Goal: Task Accomplishment & Management: Manage account settings

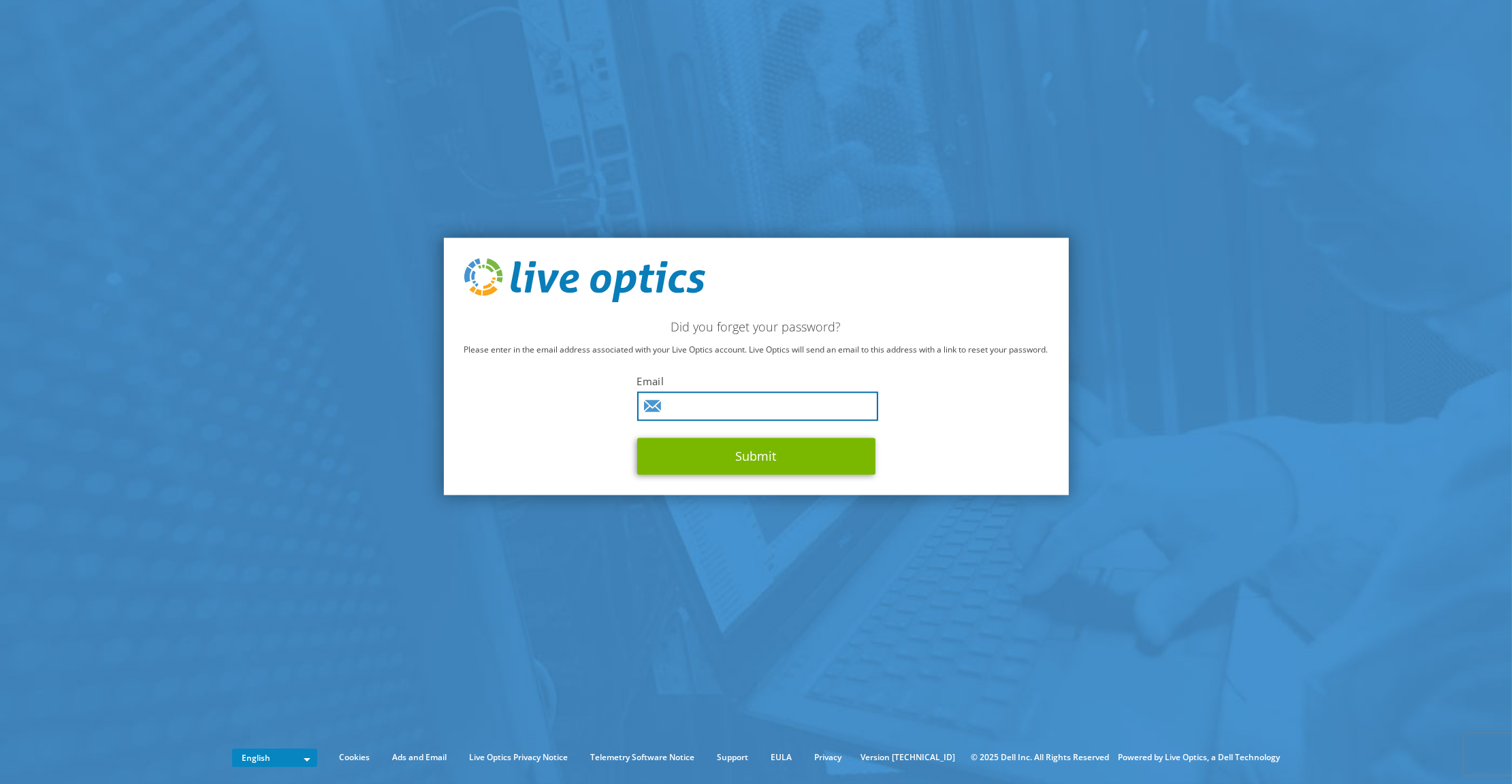
click at [745, 403] on input "text" at bounding box center [757, 406] width 241 height 29
paste input "raymond.leger@dxc.com"
type input "raymond.leger@dxc.com"
drag, startPoint x: 1111, startPoint y: 403, endPoint x: 1090, endPoint y: 405, distance: 21.1
click at [1111, 403] on section "Did you forget your password? Please enter in the email address associated with…" at bounding box center [756, 366] width 1512 height 733
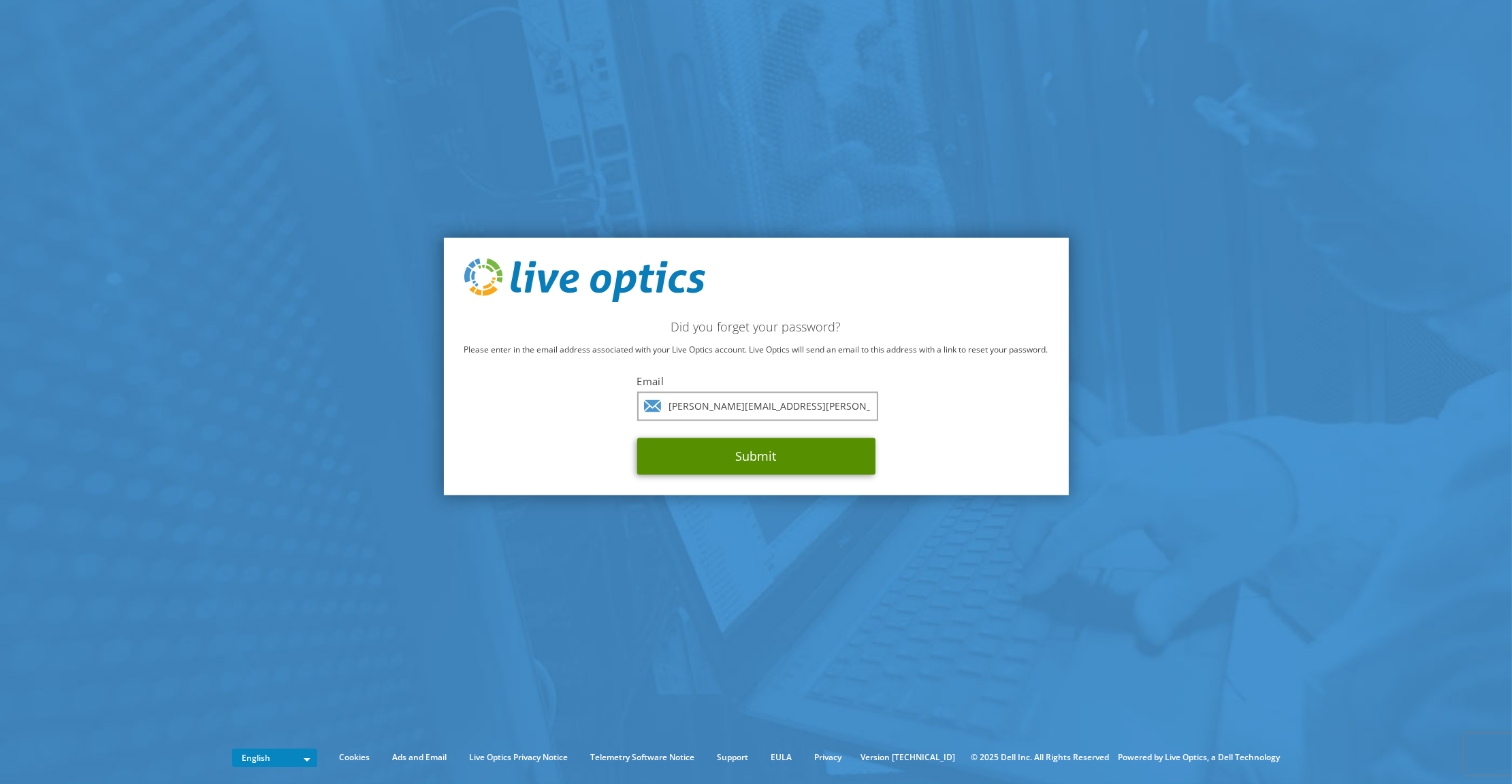
click at [803, 454] on button "Submit" at bounding box center [756, 457] width 239 height 37
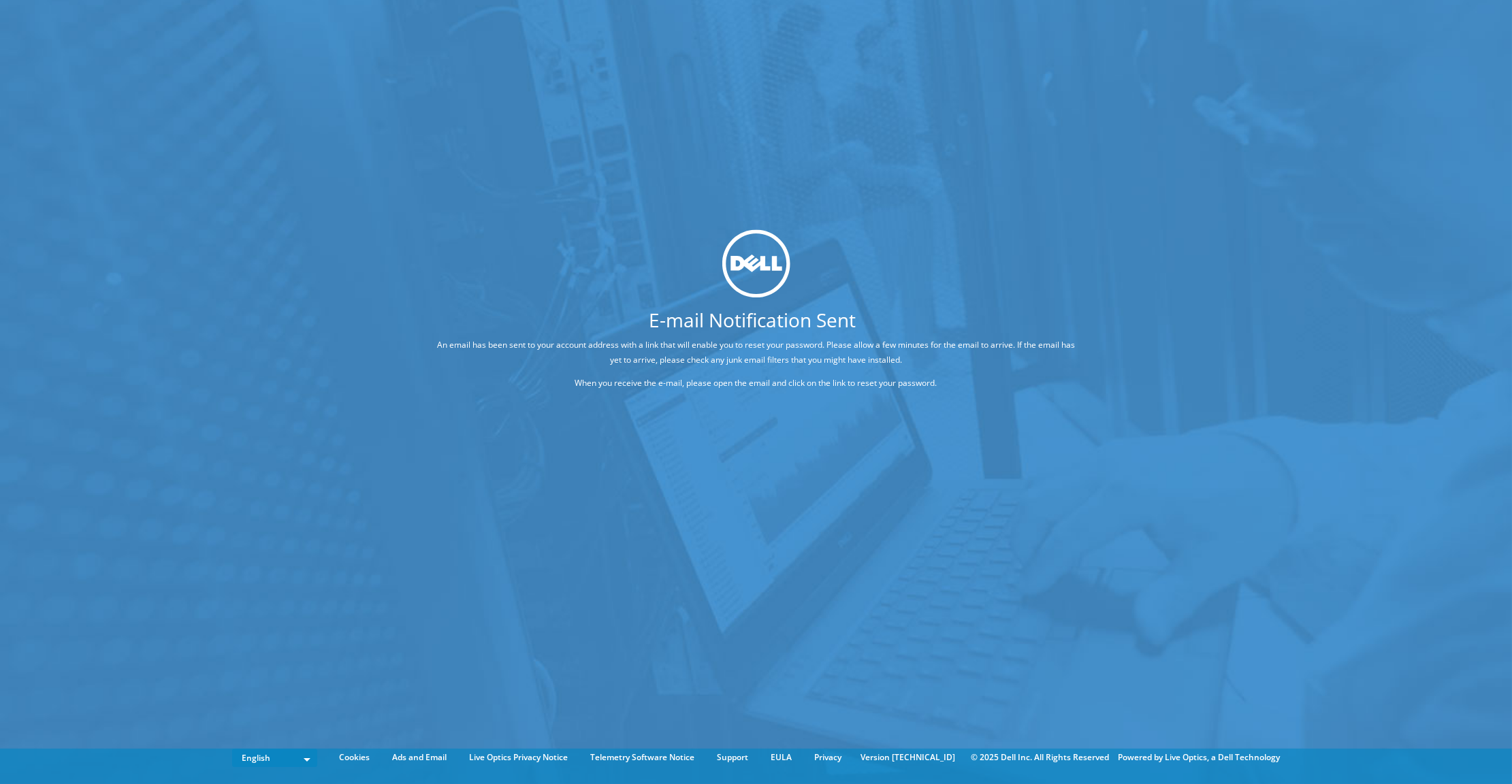
click at [1370, 382] on div "E-mail Notification Sent An email has been sent to your account address with a …" at bounding box center [756, 371] width 1512 height 743
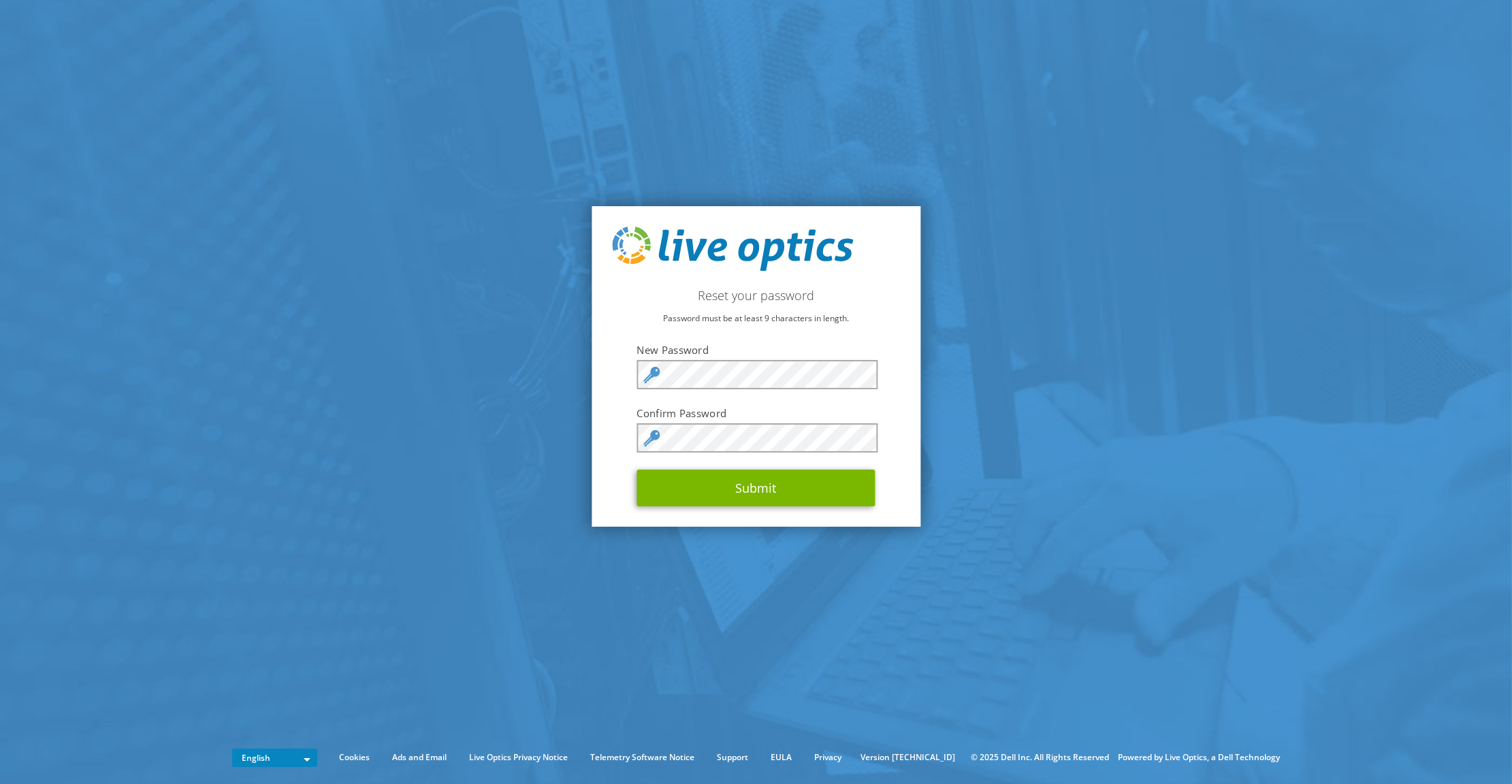
click at [780, 357] on form "New Password Confirm Password Submit" at bounding box center [756, 425] width 239 height 164
click at [752, 482] on button "Submit" at bounding box center [756, 488] width 239 height 37
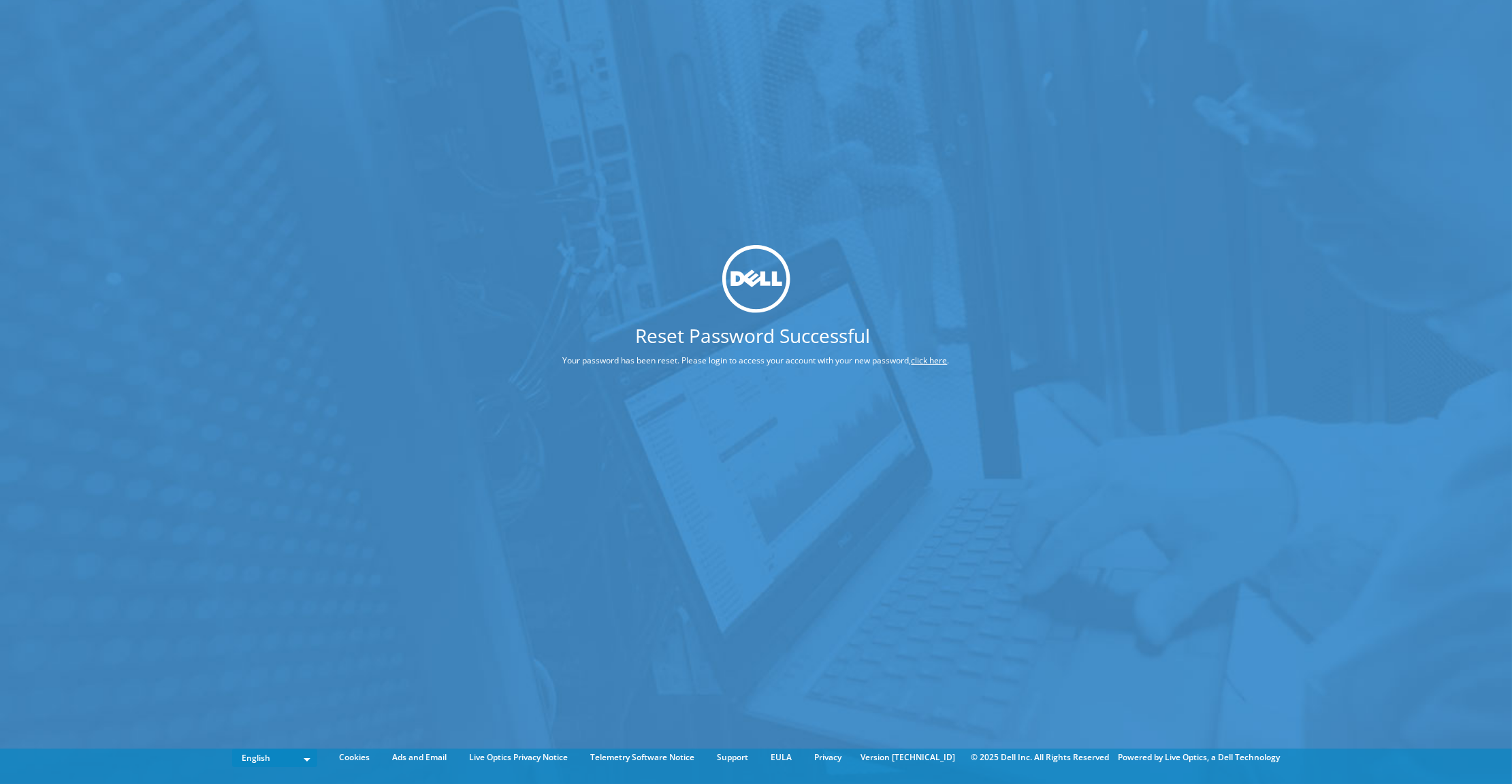
click at [926, 358] on link "click here" at bounding box center [929, 359] width 36 height 12
